Goal: Transaction & Acquisition: Obtain resource

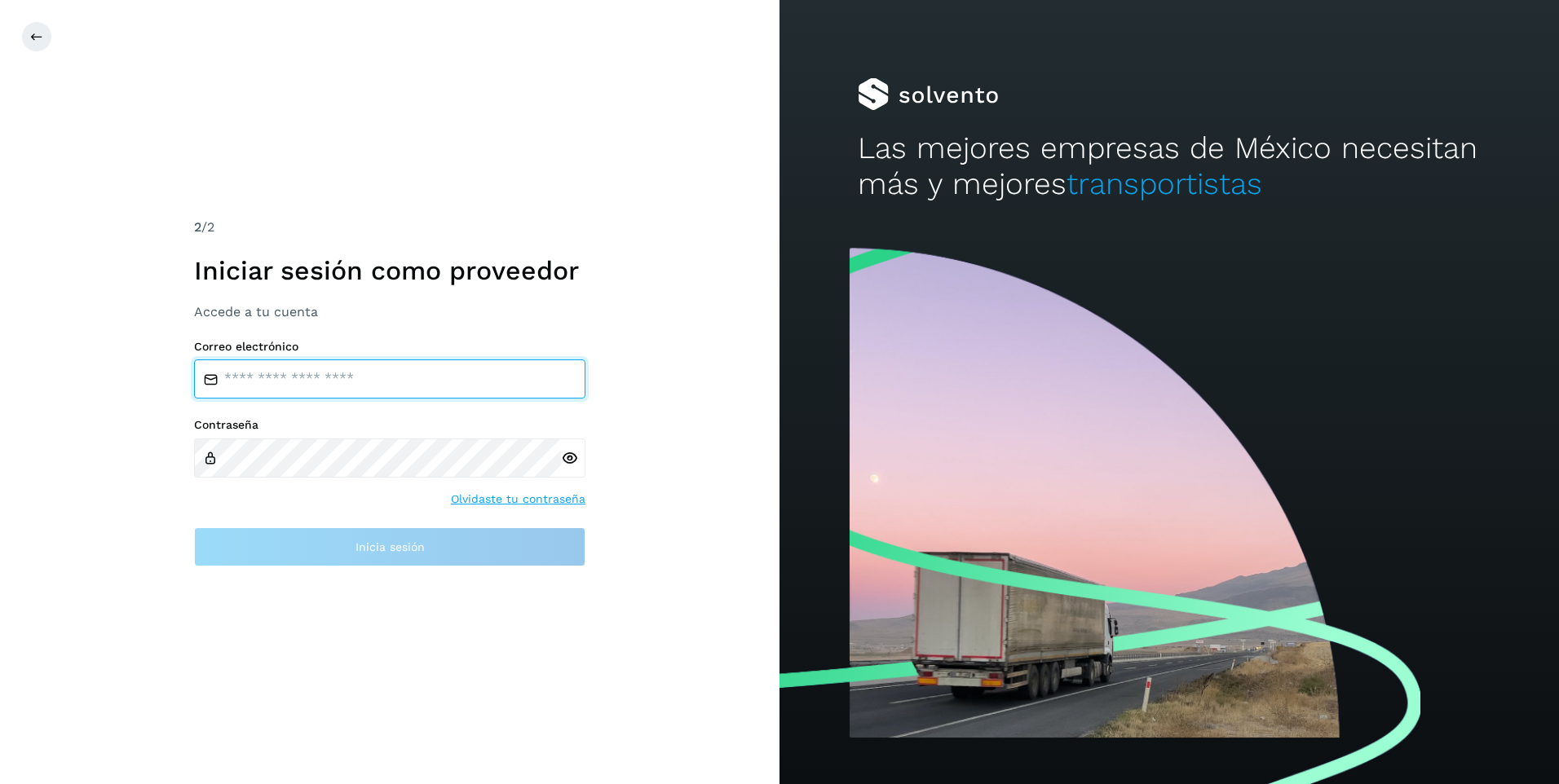
click at [531, 367] on input "email" at bounding box center [389, 379] width 391 height 39
type input "**********"
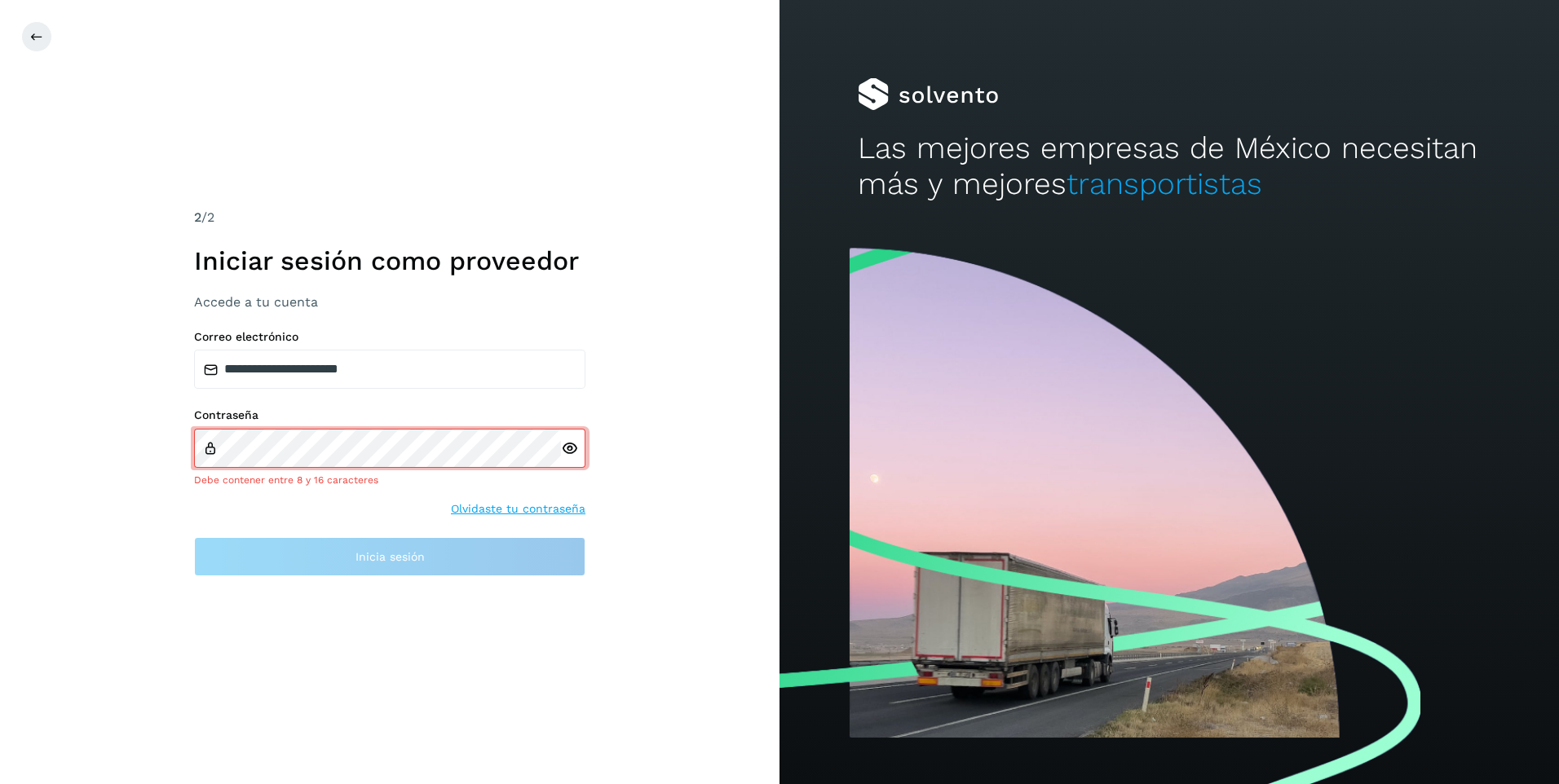
click at [570, 454] on icon at bounding box center [569, 448] width 17 height 17
click at [570, 456] on icon at bounding box center [569, 448] width 17 height 17
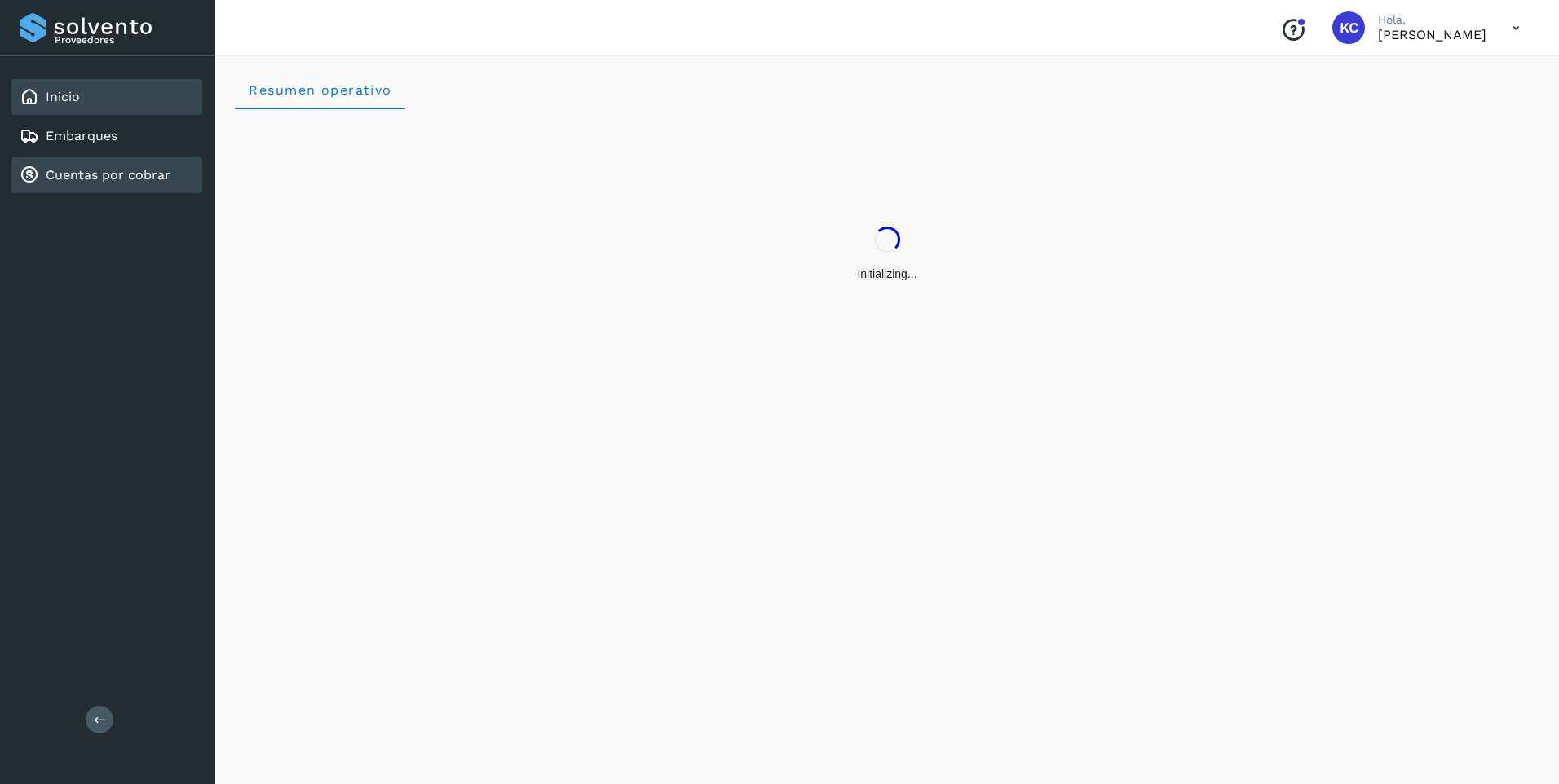
click at [130, 188] on div "Cuentas por cobrar" at bounding box center [107, 175] width 191 height 36
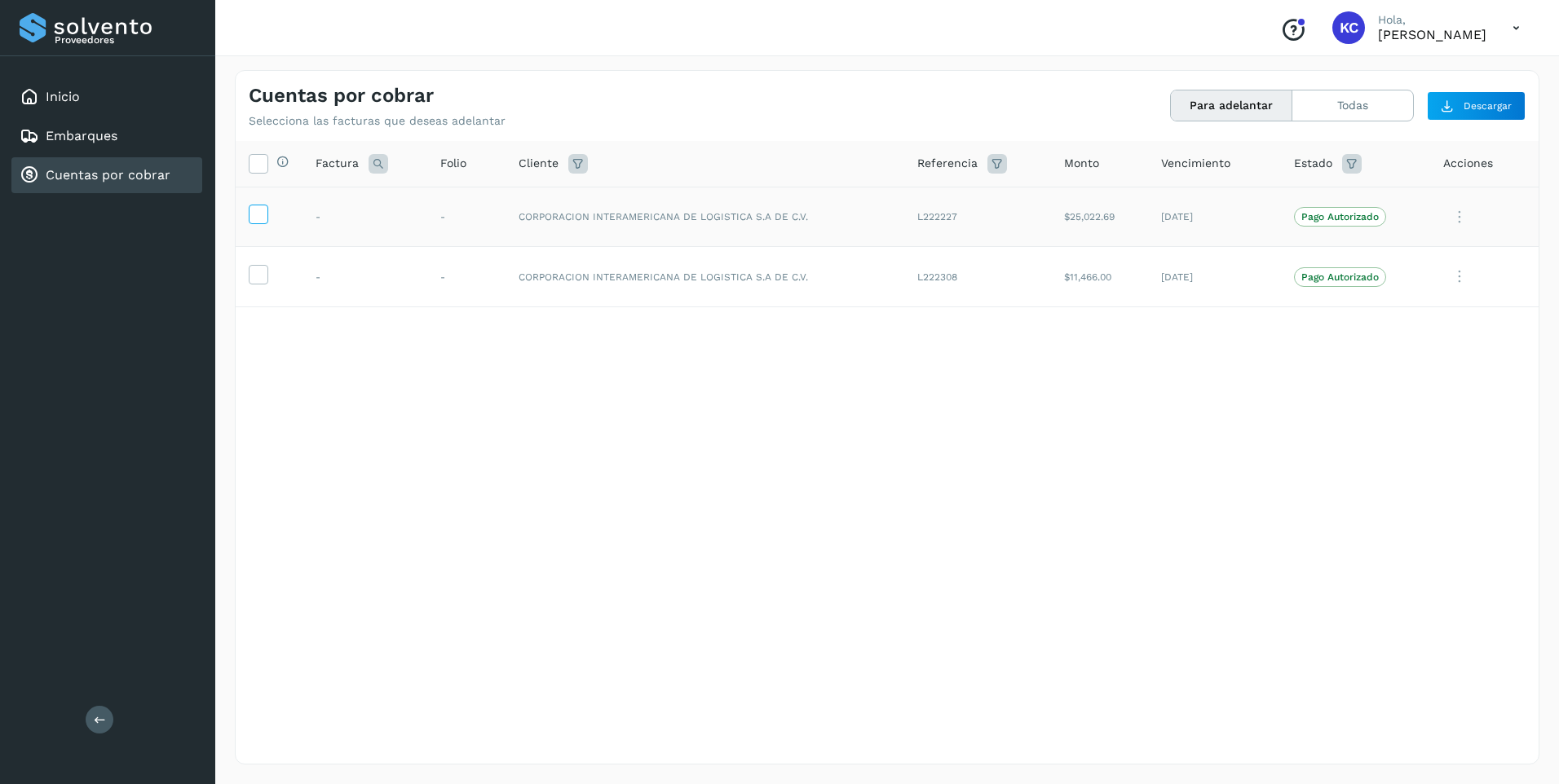
click at [260, 215] on icon at bounding box center [257, 213] width 17 height 17
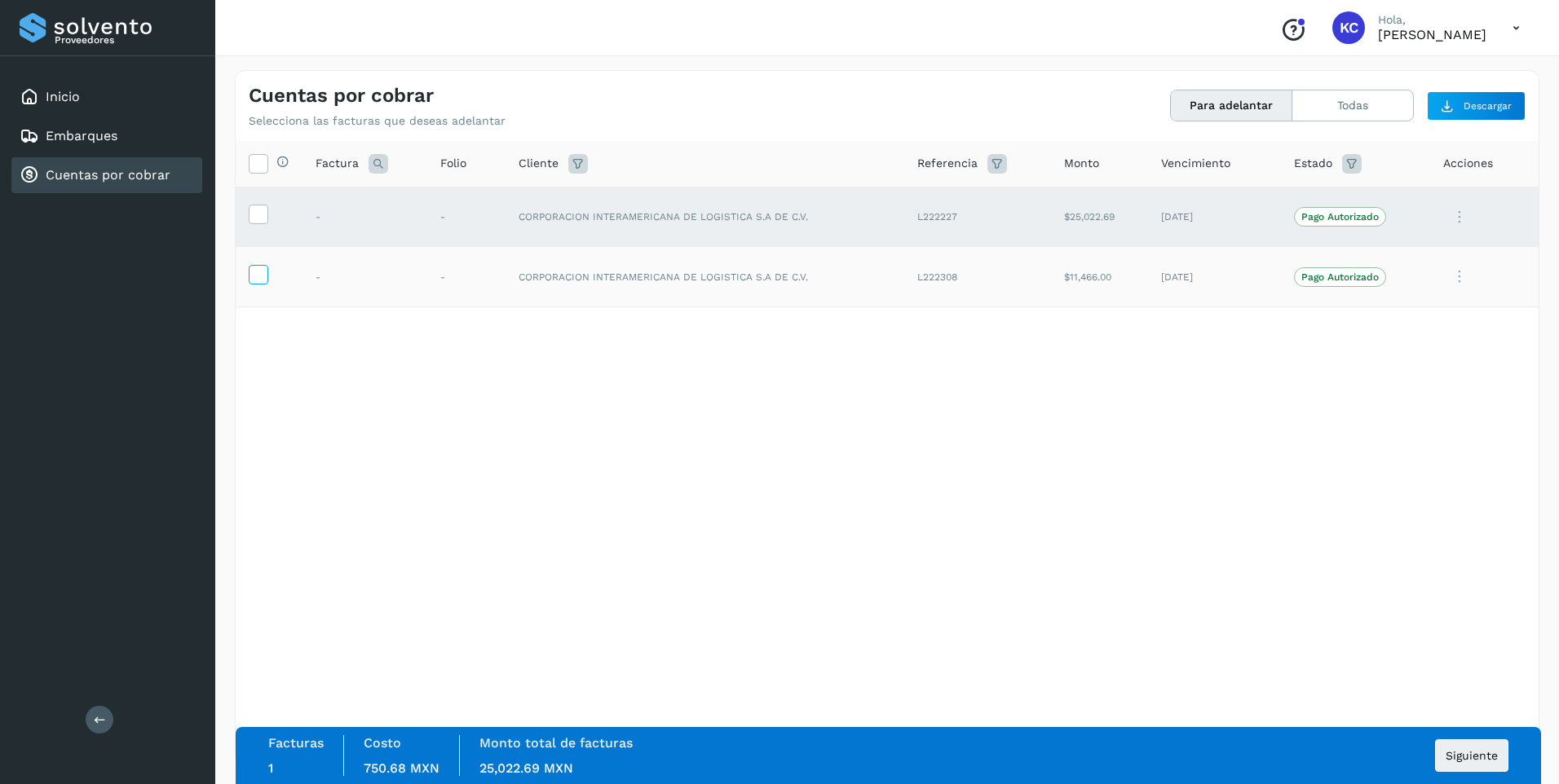
click at [262, 273] on icon at bounding box center [257, 273] width 17 height 17
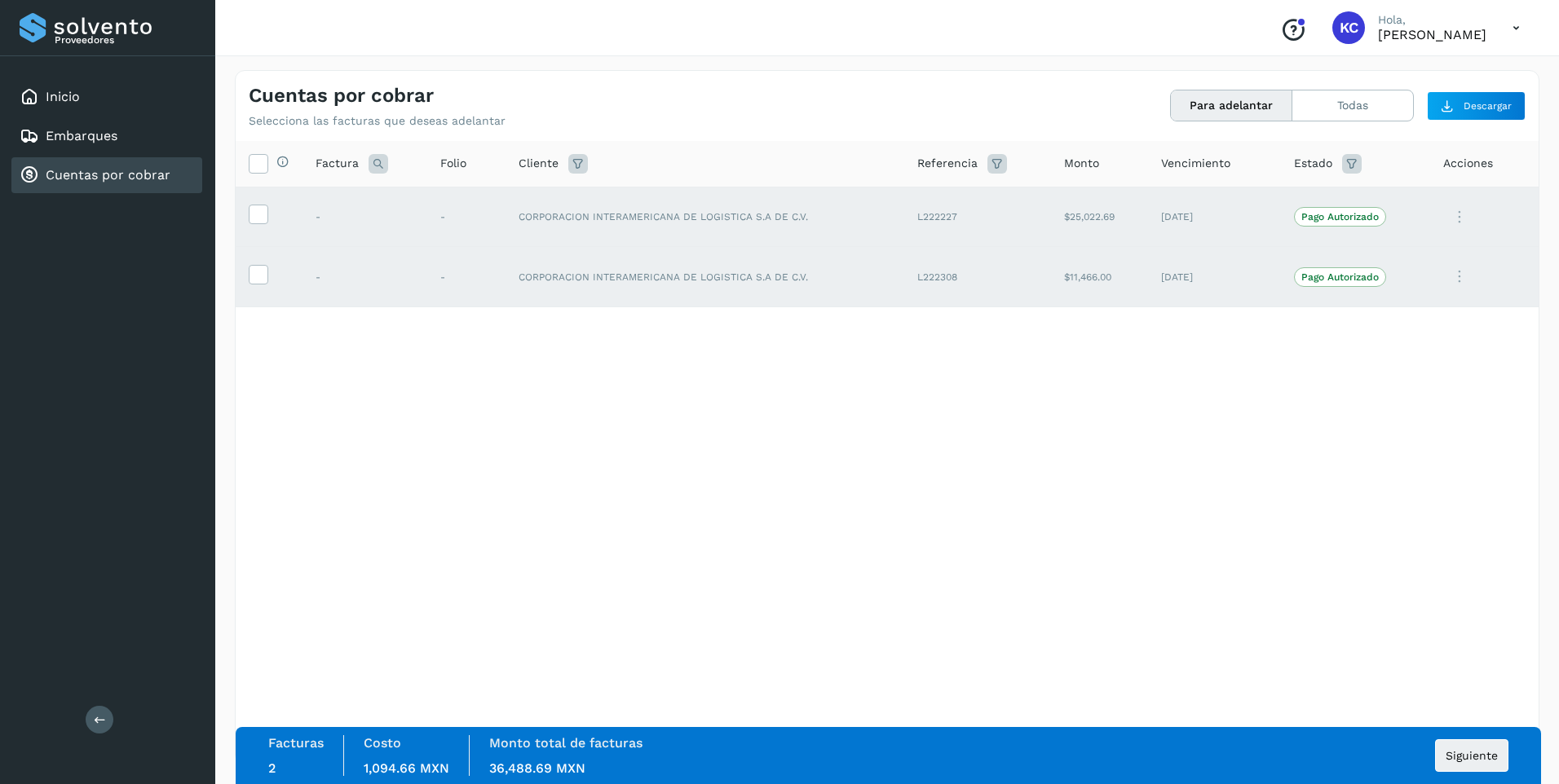
click at [1261, 96] on button "Para adelantar" at bounding box center [1231, 106] width 121 height 30
click at [1461, 764] on button "Siguiente" at bounding box center [1471, 755] width 73 height 33
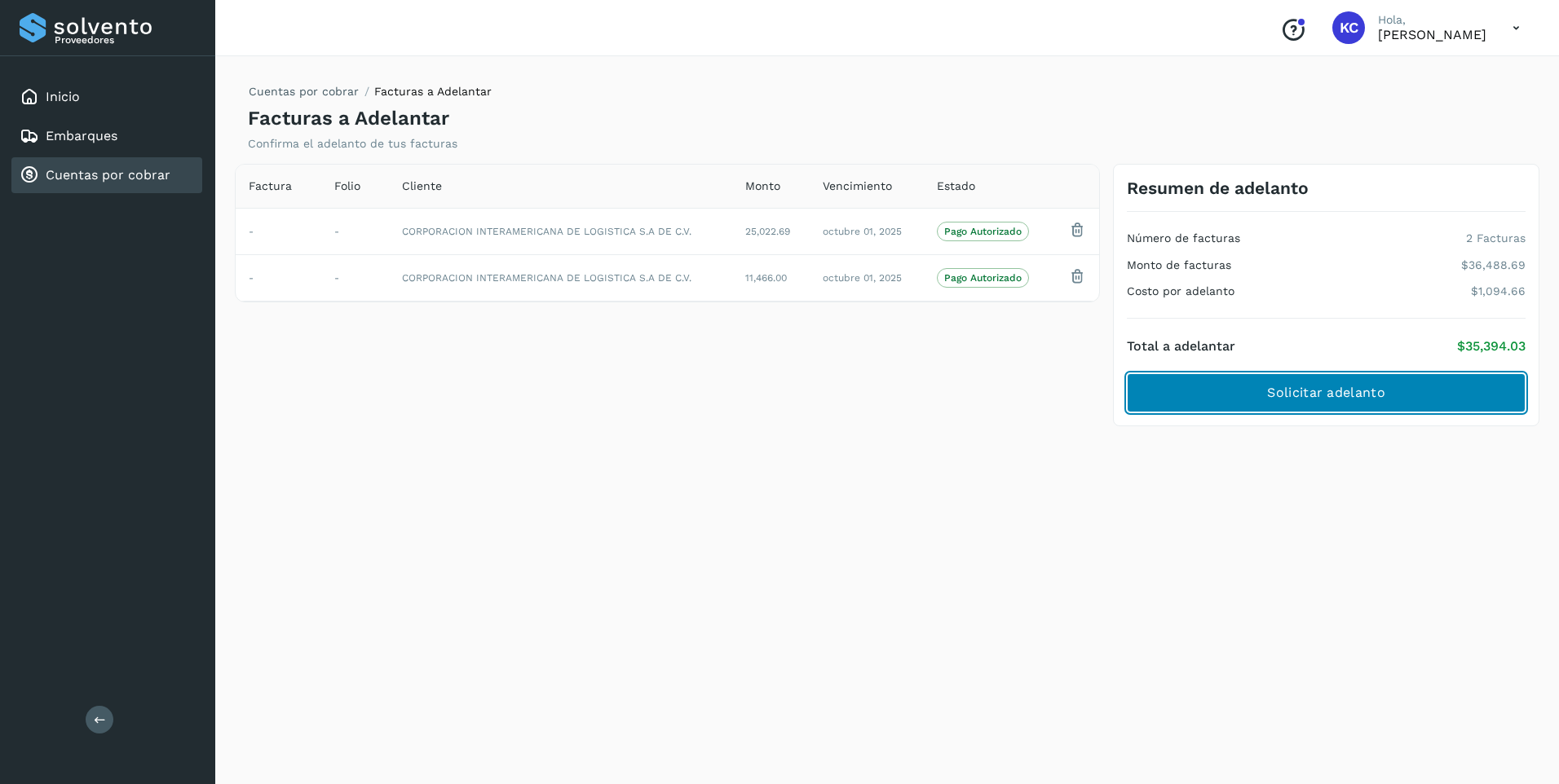
click at [1400, 385] on button "Solicitar adelanto" at bounding box center [1326, 392] width 399 height 39
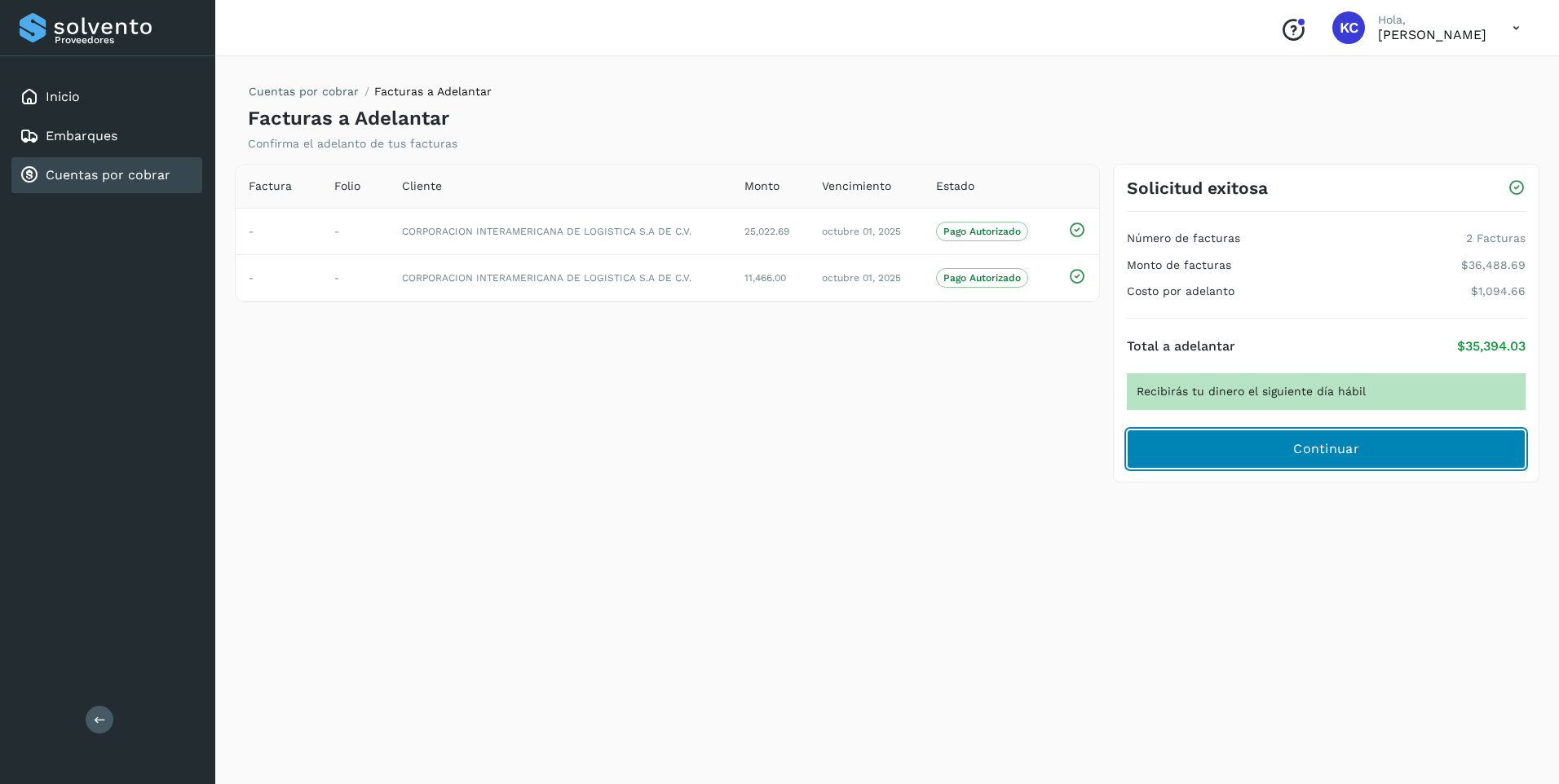
click at [1390, 457] on button "Continuar" at bounding box center [1326, 449] width 399 height 39
